Goal: Task Accomplishment & Management: Contribute content

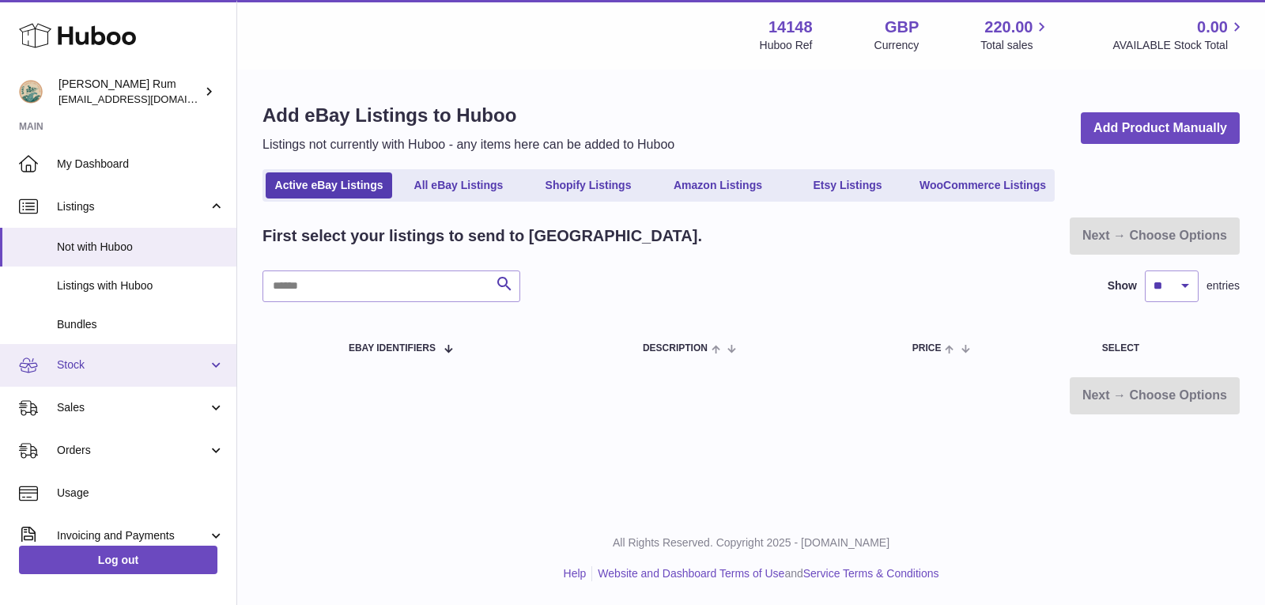
click at [69, 365] on span "Stock" at bounding box center [132, 364] width 151 height 15
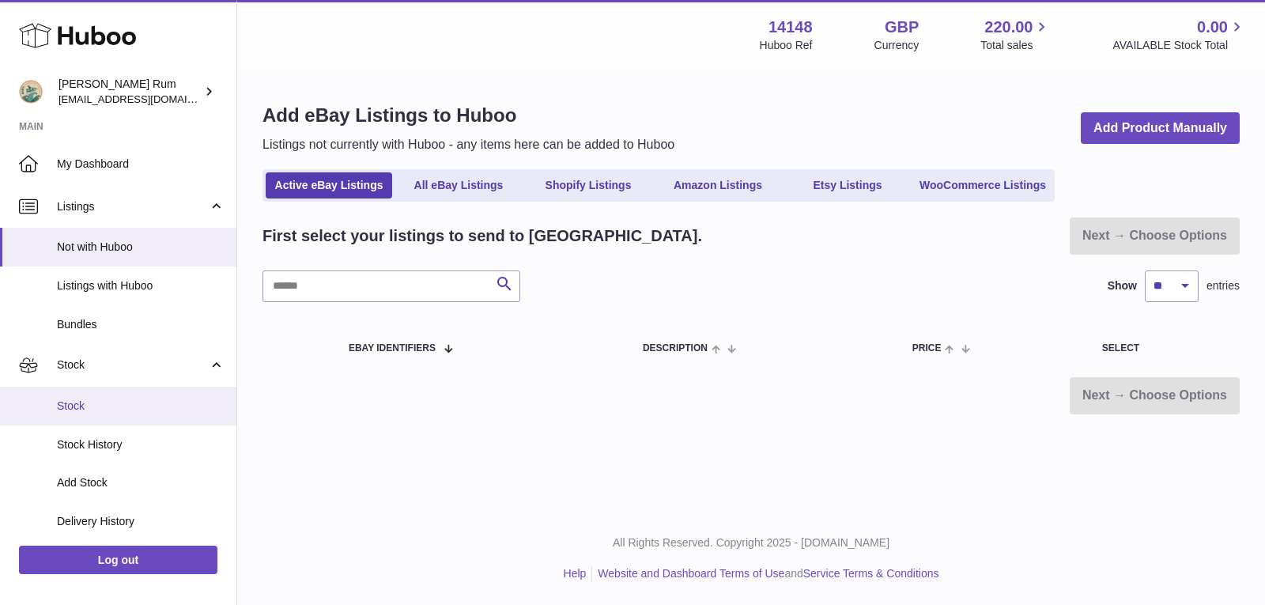
click at [102, 404] on span "Stock" at bounding box center [141, 406] width 168 height 15
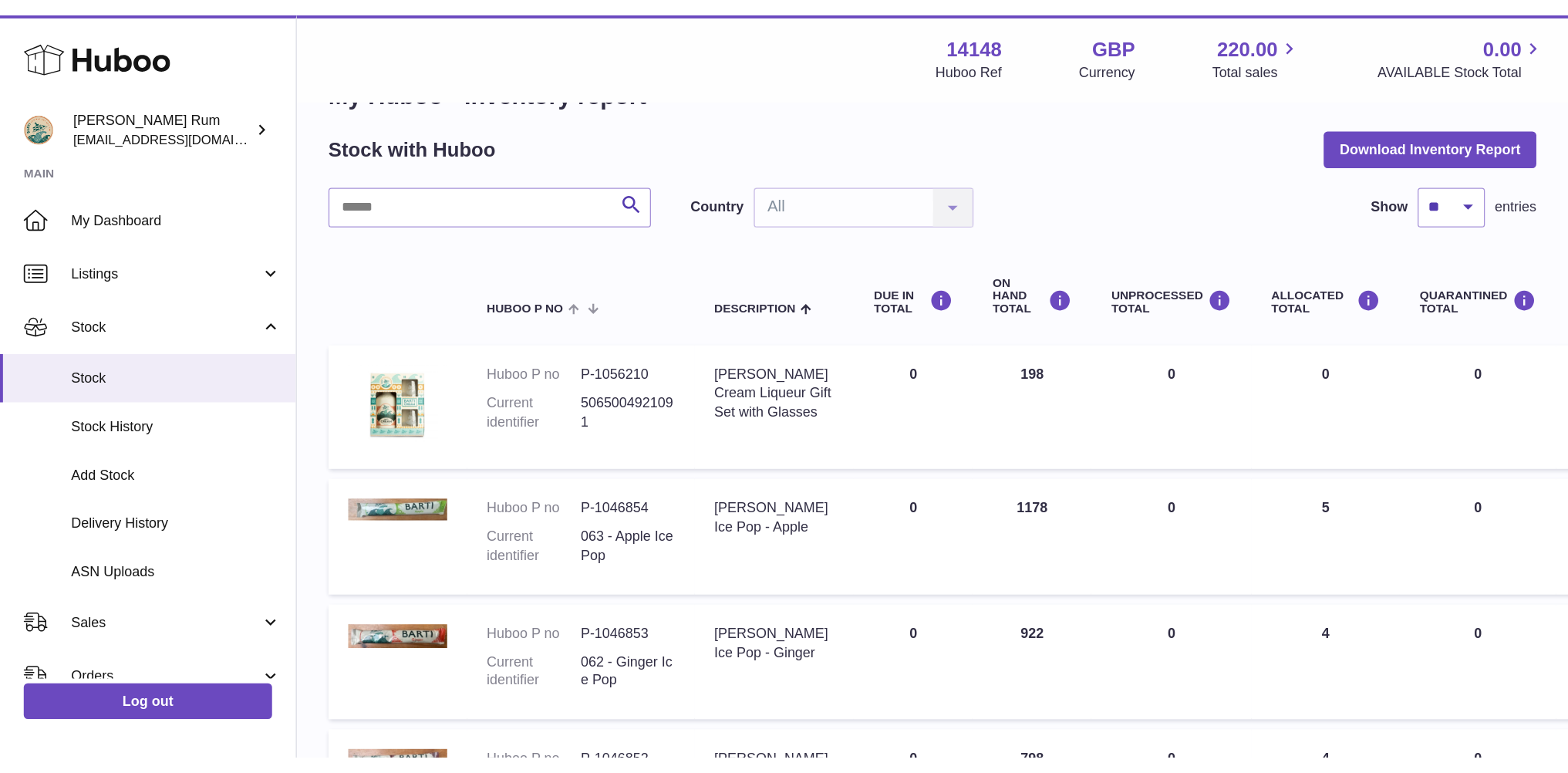
scroll to position [77, 0]
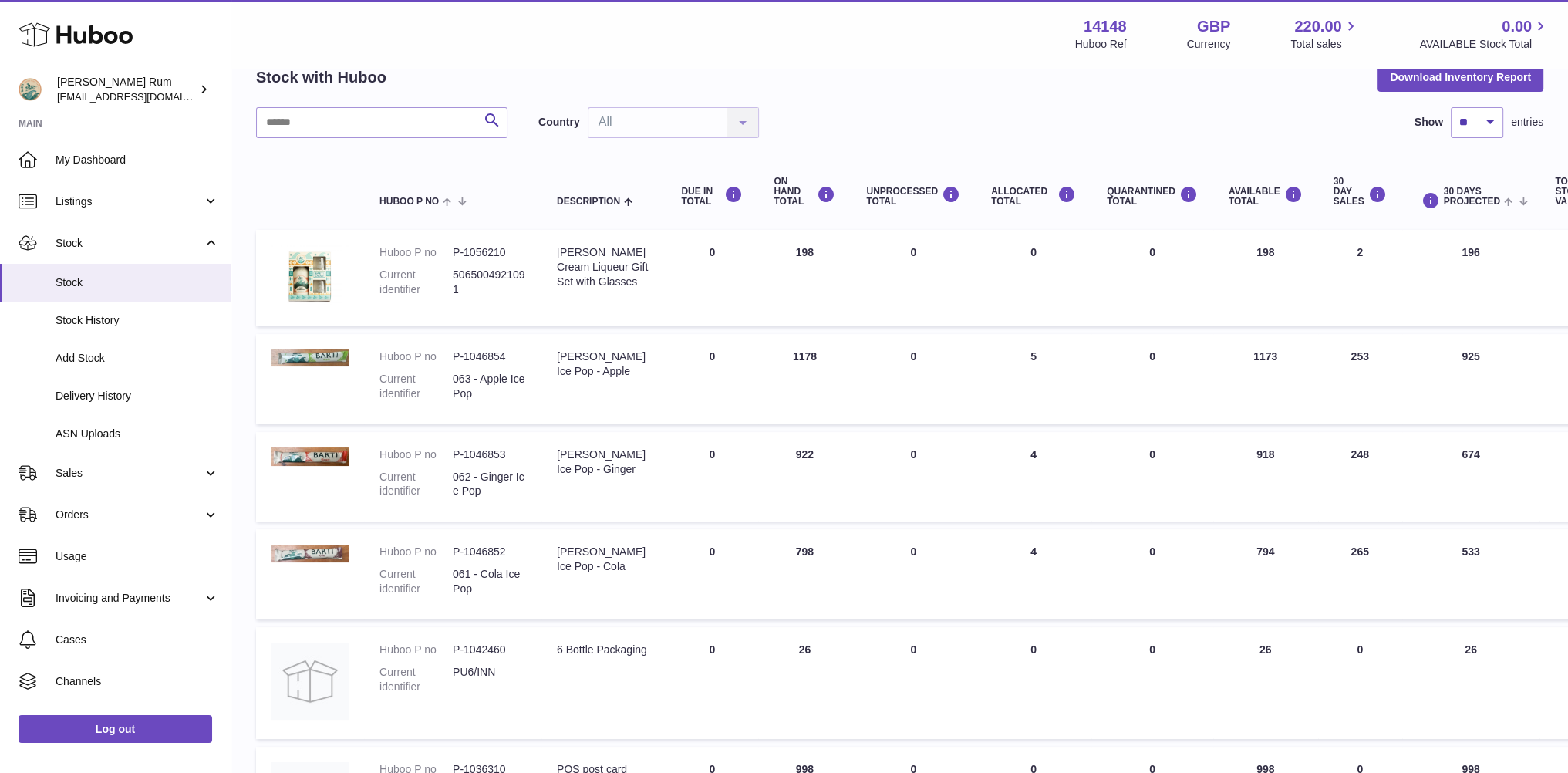
click at [968, 65] on div "Menu Huboo 14148 Huboo Ref GBP Currency 220.00 Total sales 0.00 AVAILABLE Stock…" at bounding box center [900, 34] width 1337 height 68
click at [927, 86] on div "Stock with Huboo Download Inventory Report" at bounding box center [901, 77] width 1288 height 27
click at [968, 63] on div "Menu Huboo 14148 Huboo Ref GBP Currency 220.00 Total sales 0.00 AVAILABLE Stock…" at bounding box center [900, 34] width 1337 height 68
click at [87, 183] on link "Listings" at bounding box center [115, 201] width 230 height 42
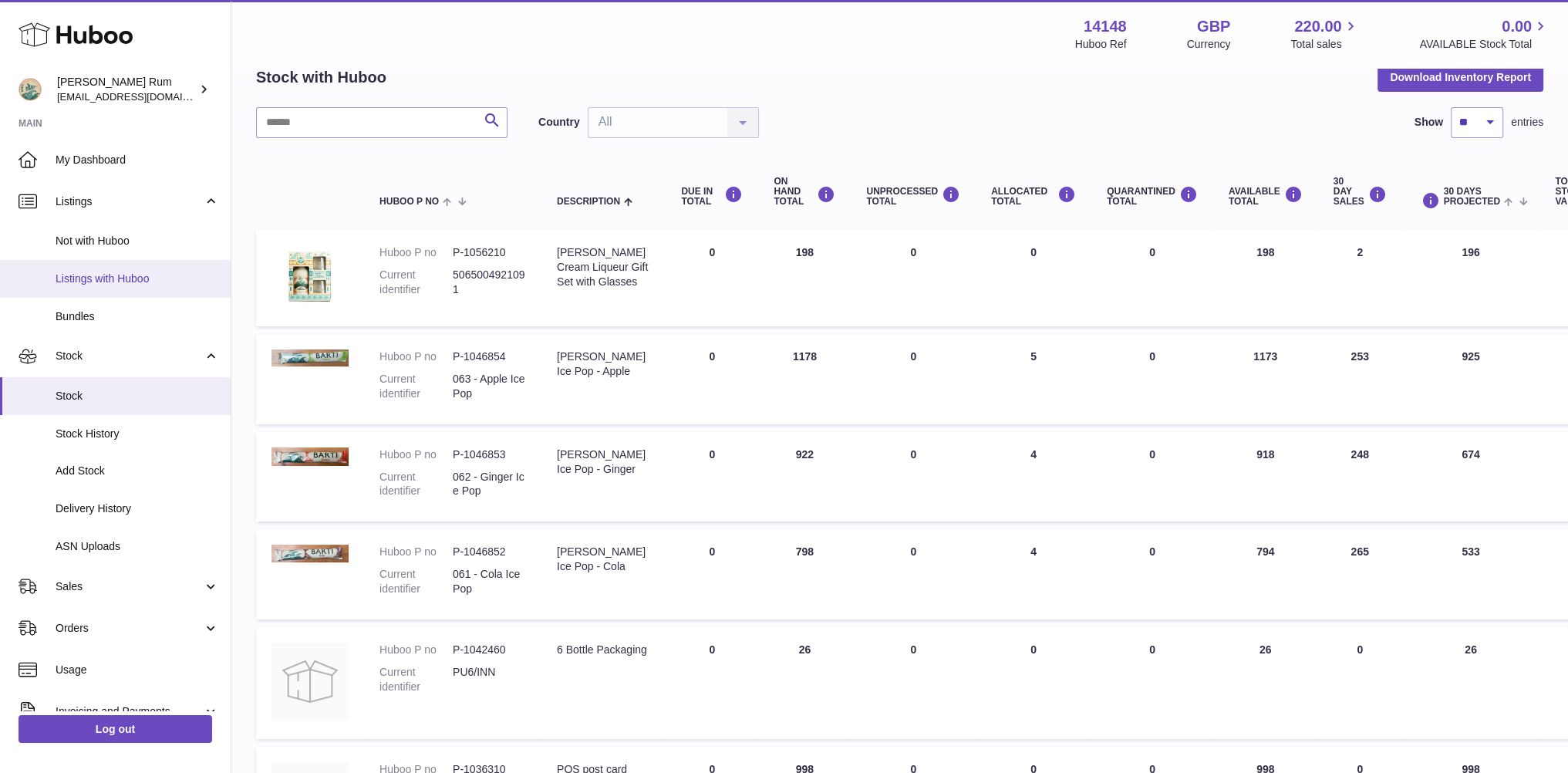
click at [135, 288] on link "Listings with Huboo" at bounding box center [115, 278] width 230 height 38
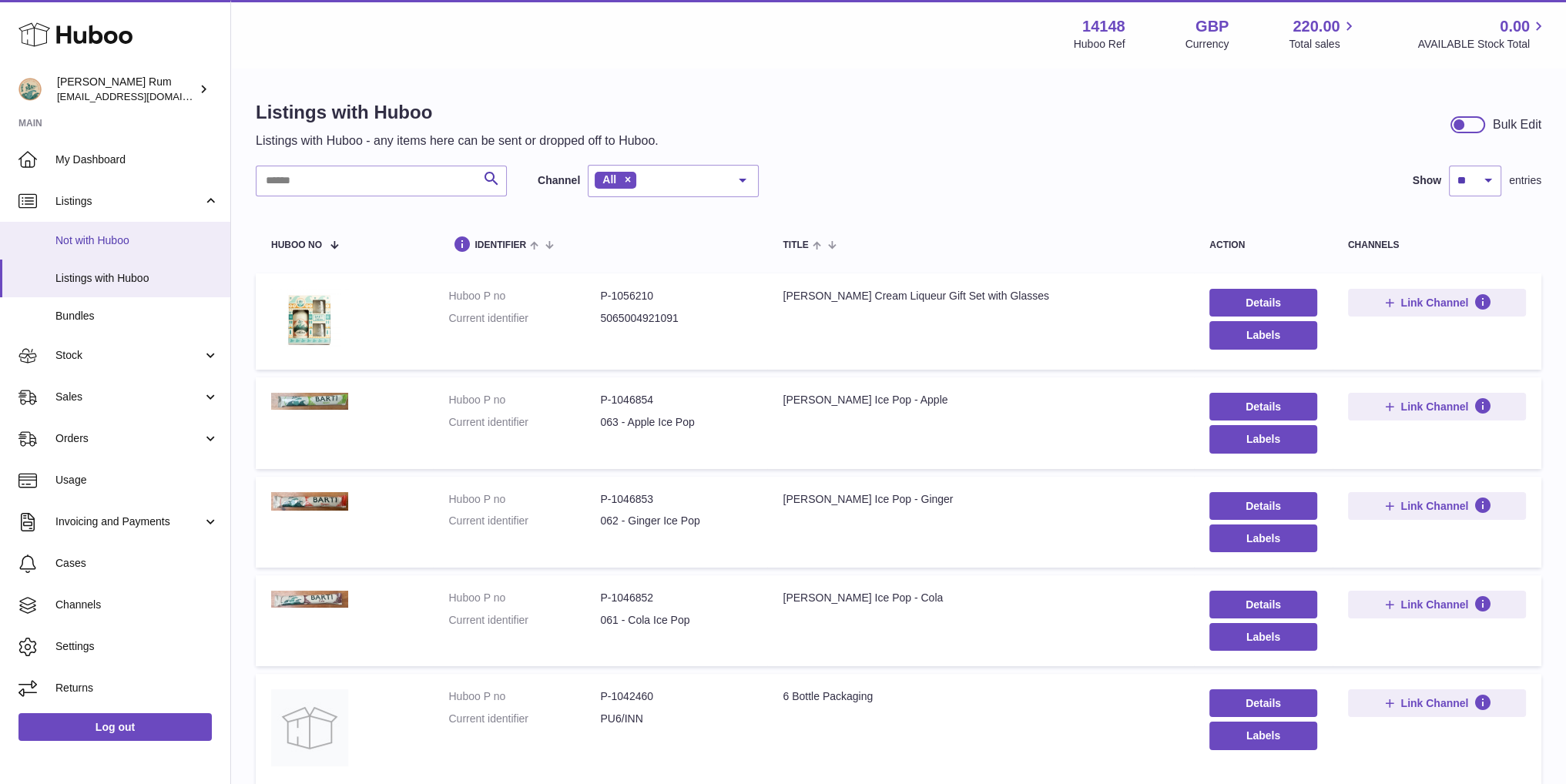
click at [93, 252] on link "Not with Huboo" at bounding box center [115, 241] width 230 height 38
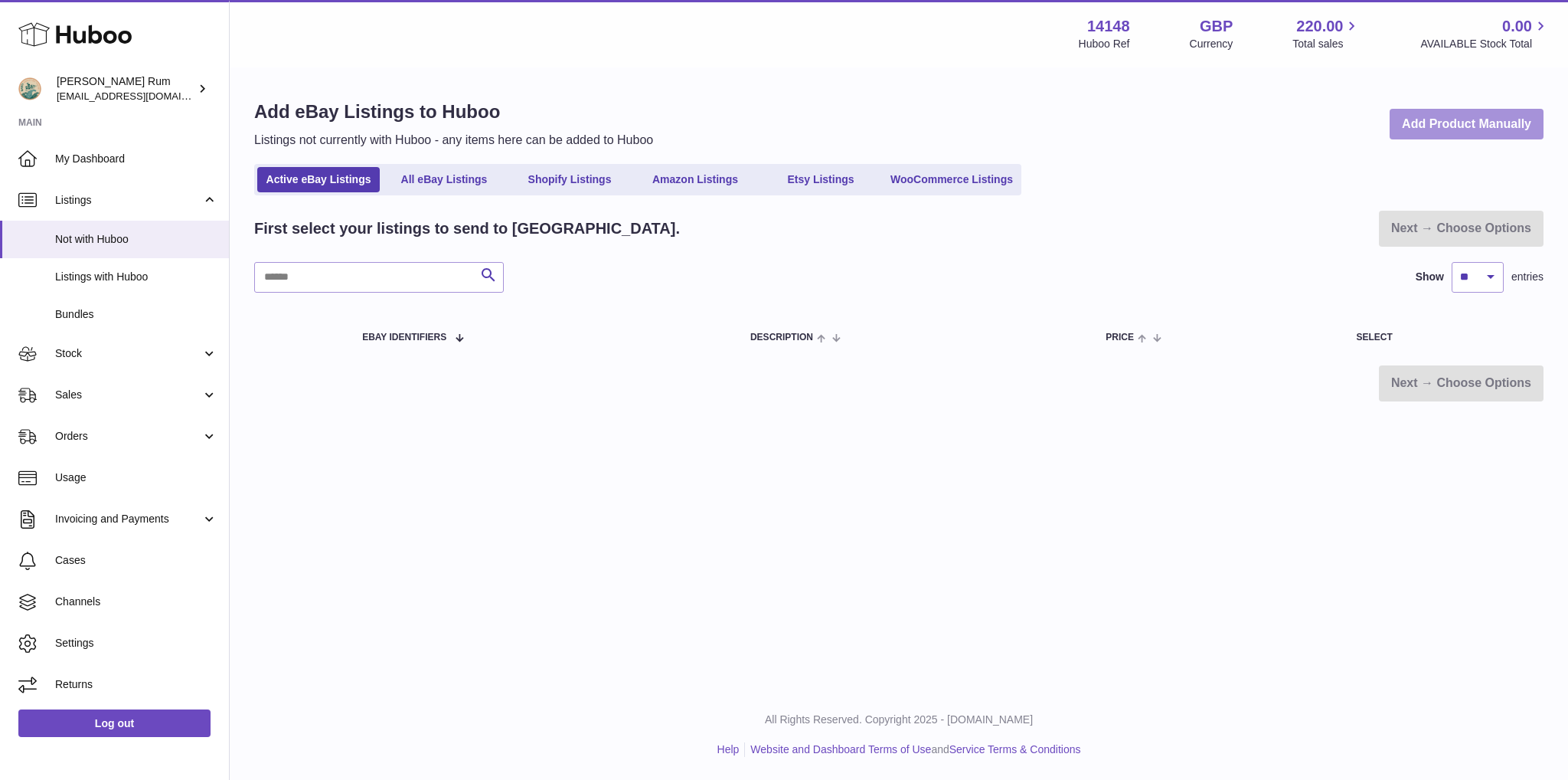
click at [1455, 137] on link "Add Product Manually" at bounding box center [1466, 124] width 154 height 31
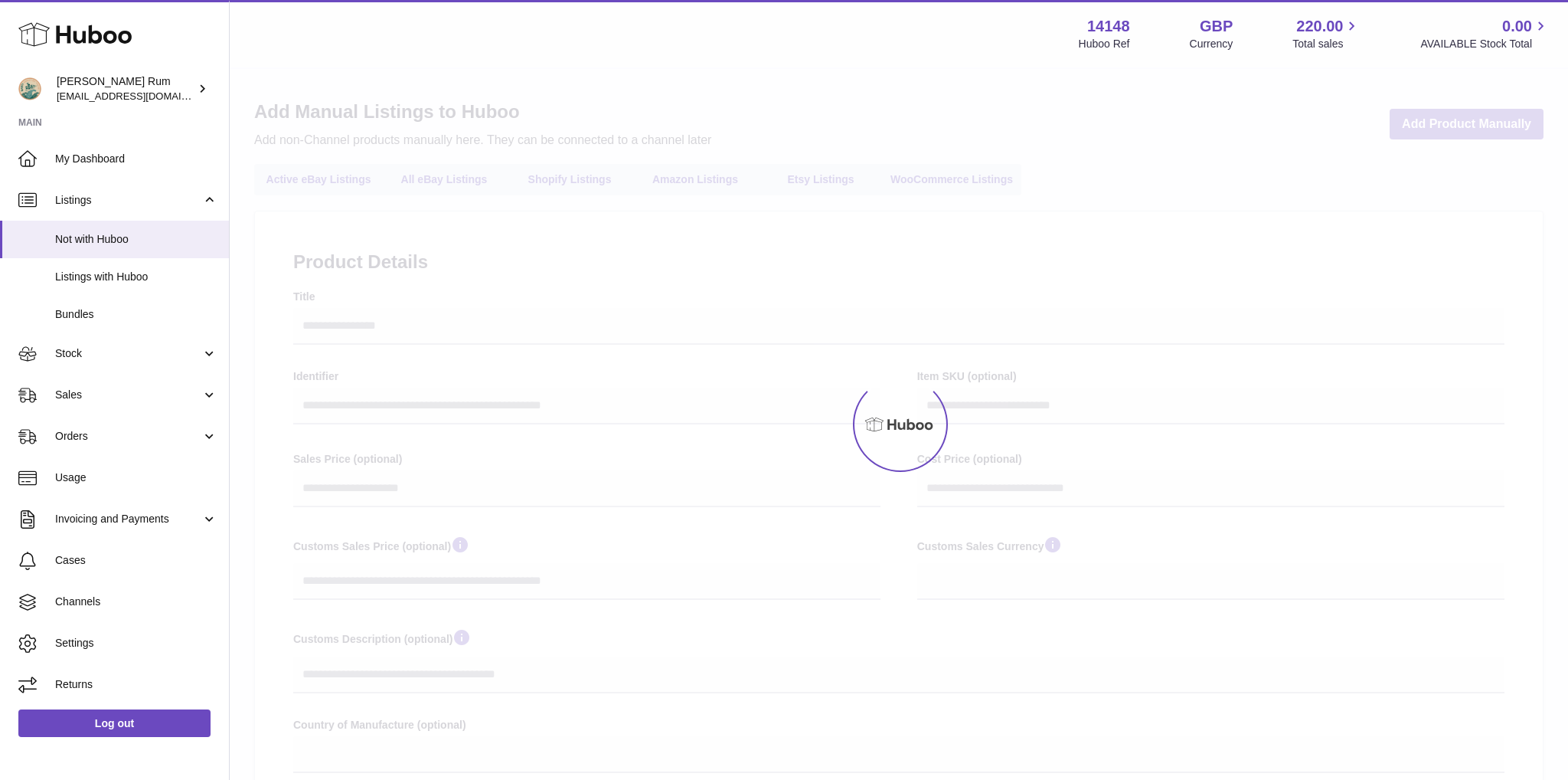
select select
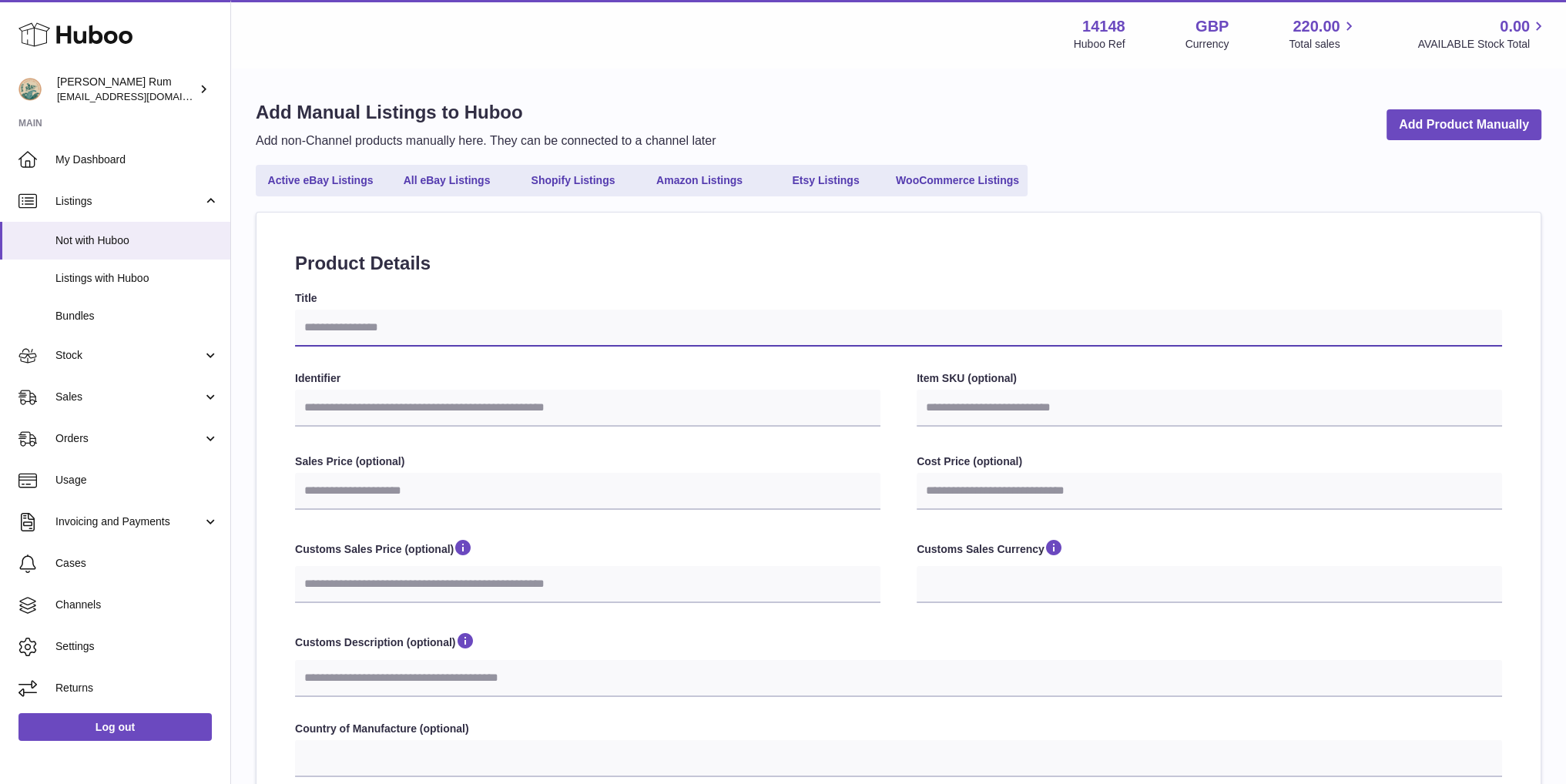
click at [520, 325] on input "Title" at bounding box center [898, 328] width 1207 height 37
